Goal: Obtain resource: Obtain resource

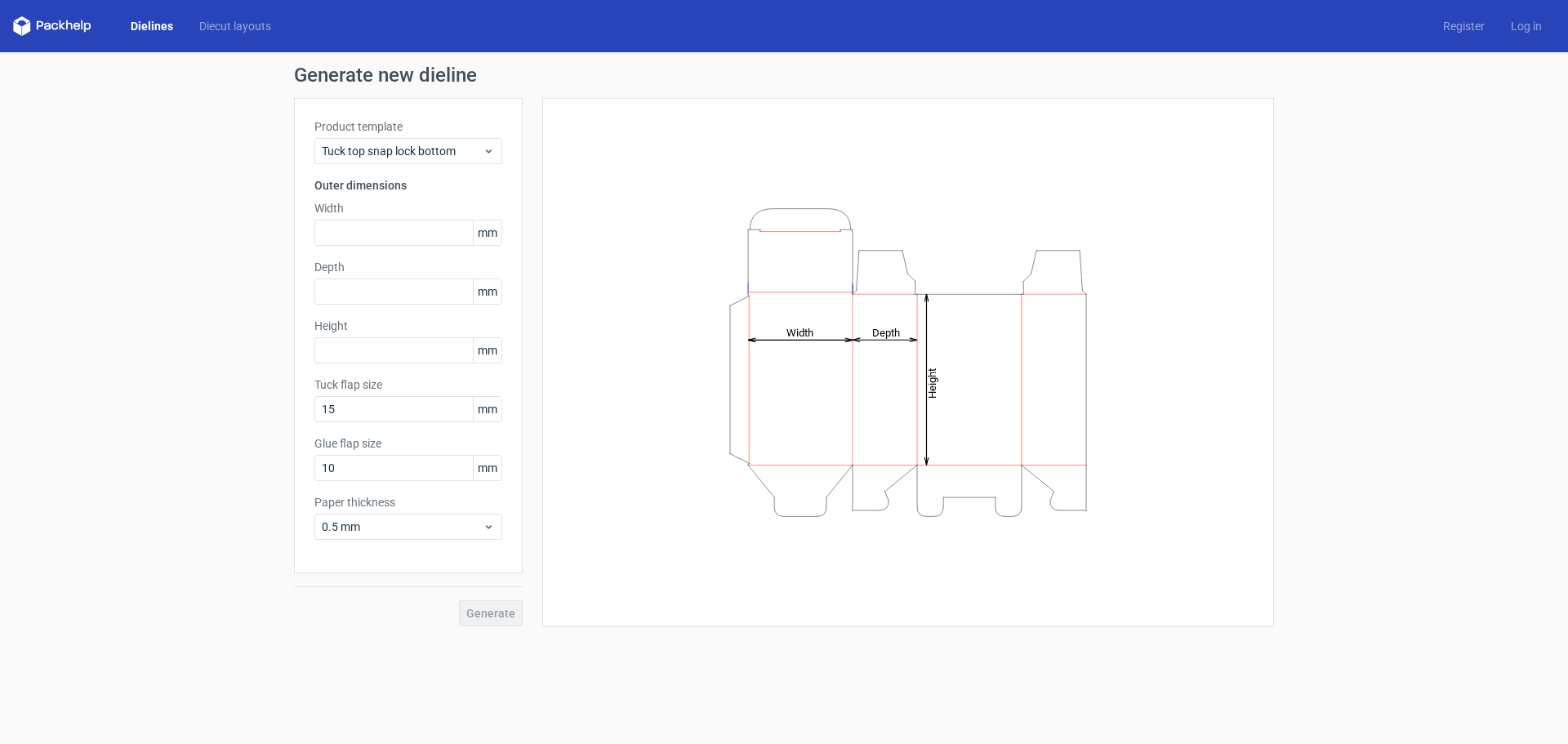
click at [929, 412] on icon "Height Depth Width" at bounding box center [908, 363] width 490 height 327
click at [148, 24] on link "Dielines" at bounding box center [152, 26] width 69 height 16
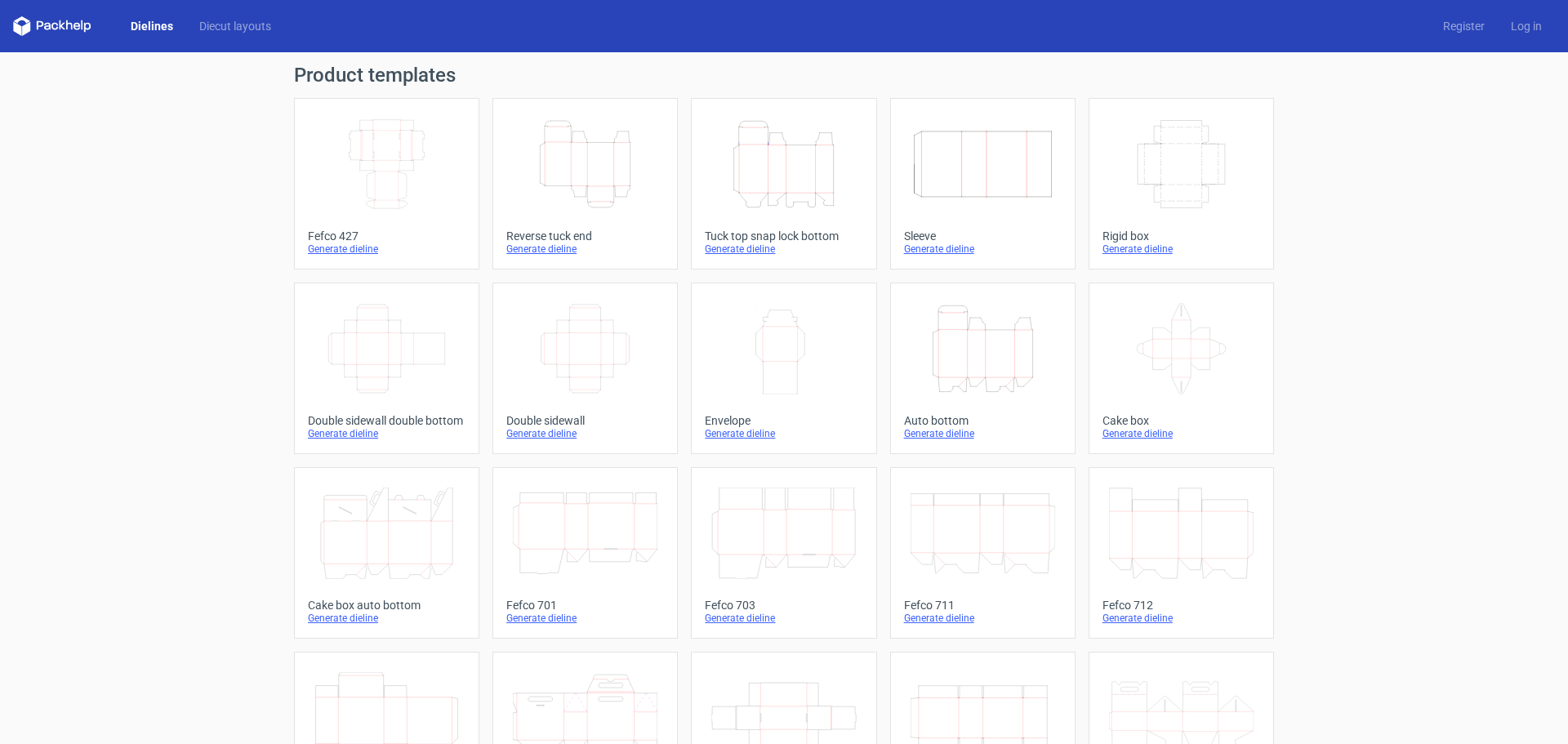
click at [147, 23] on link "Dielines" at bounding box center [152, 26] width 69 height 16
click at [159, 20] on link "Dielines" at bounding box center [152, 26] width 69 height 16
click at [159, 22] on link "Dielines" at bounding box center [152, 26] width 69 height 16
click at [65, 21] on icon at bounding box center [52, 26] width 78 height 20
click at [66, 21] on icon at bounding box center [70, 25] width 7 height 9
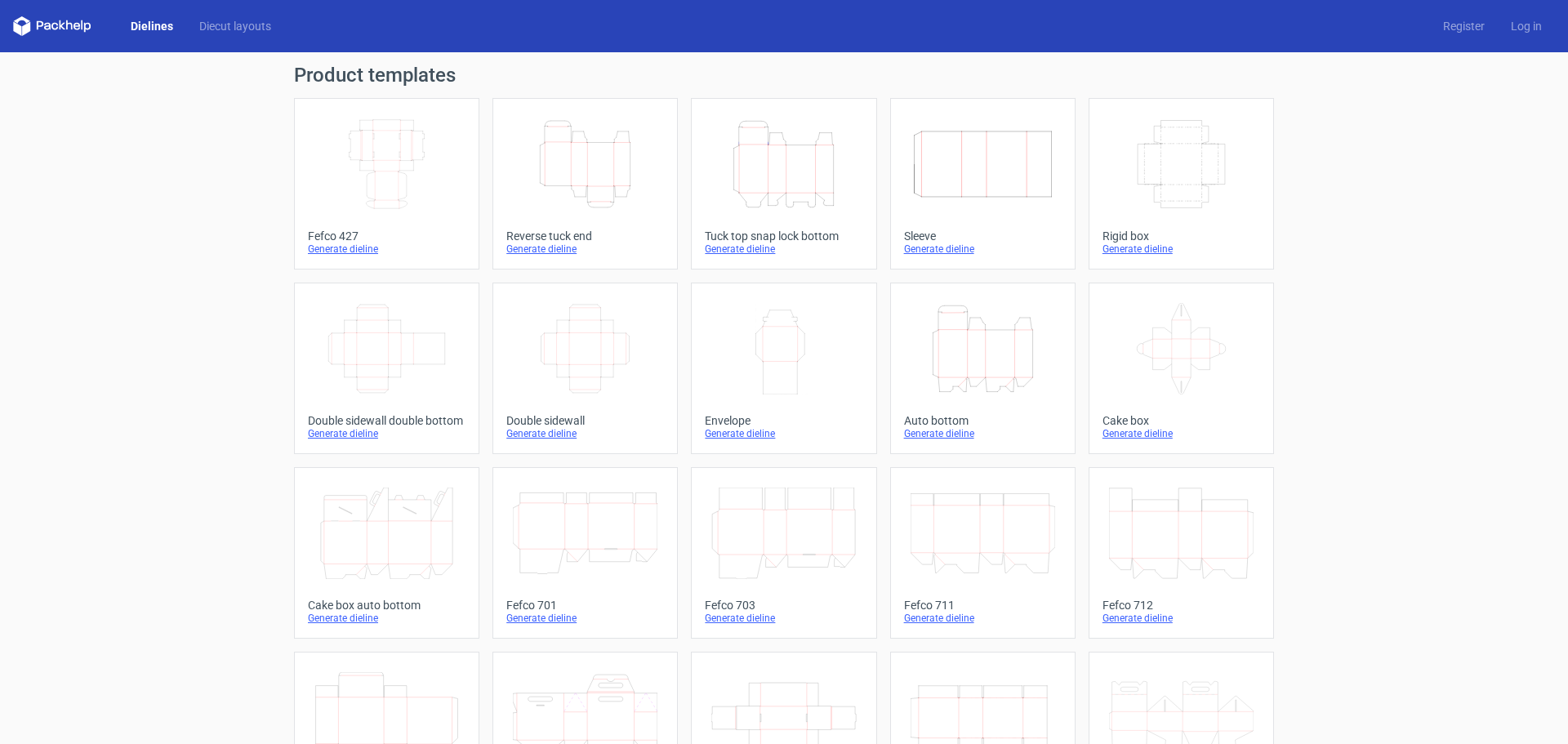
click at [249, 15] on div "Dielines Diecut layouts Register Log in" at bounding box center [784, 26] width 1568 height 52
click at [244, 23] on link "Diecut layouts" at bounding box center [235, 26] width 98 height 16
